Goal: Task Accomplishment & Management: Use online tool/utility

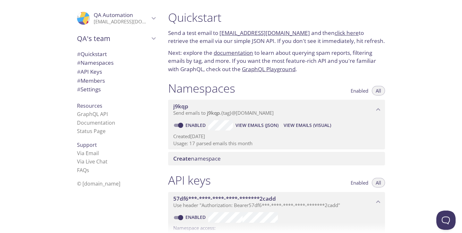
scroll to position [136, 0]
click at [308, 127] on span "View Emails (Visual)" at bounding box center [308, 126] width 48 height 8
drag, startPoint x: 219, startPoint y: 33, endPoint x: 299, endPoint y: 34, distance: 80.0
click at [299, 34] on p "Send a test email to [EMAIL_ADDRESS][DOMAIN_NAME] and then click here to retrie…" at bounding box center [276, 37] width 217 height 16
copy p "[EMAIL_ADDRESS][DOMAIN_NAME]"
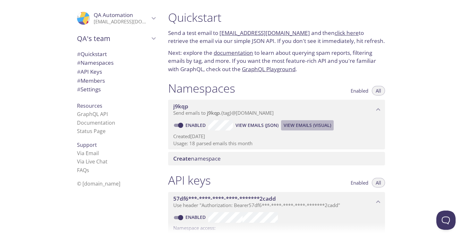
click at [294, 127] on span "View Emails (Visual)" at bounding box center [308, 126] width 48 height 8
